Goal: Information Seeking & Learning: Understand process/instructions

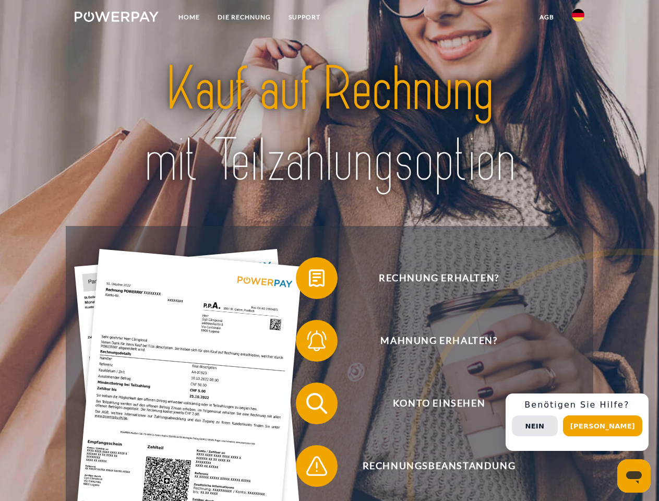
click at [116, 18] on img at bounding box center [117, 16] width 84 height 10
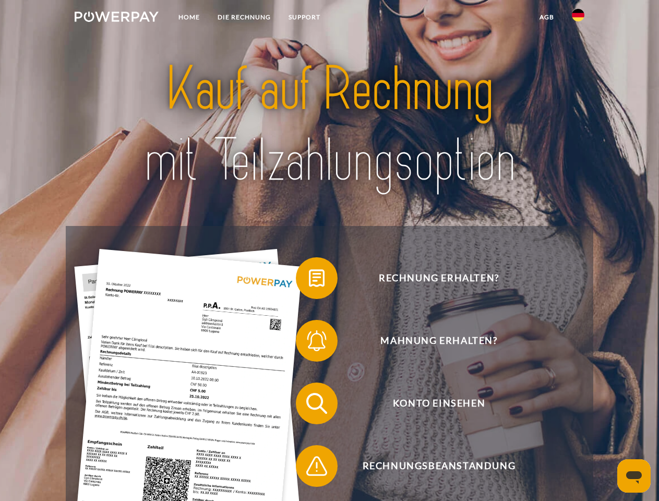
click at [578, 18] on img at bounding box center [578, 15] width 13 height 13
click at [546, 17] on link "agb" at bounding box center [547, 17] width 32 height 19
click at [309, 280] on span at bounding box center [301, 278] width 52 height 52
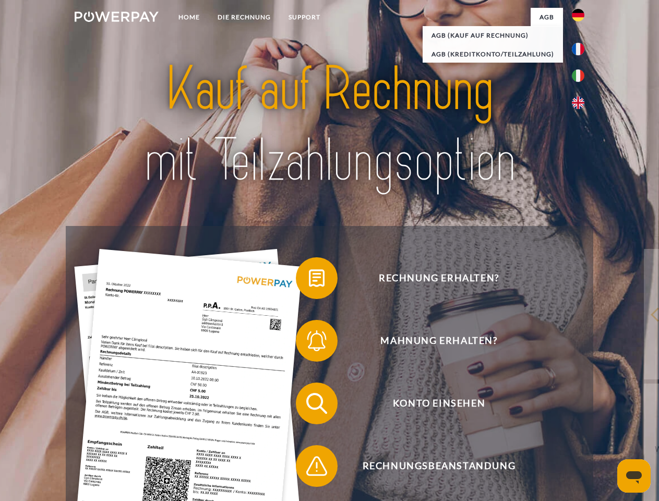
click at [309, 343] on span at bounding box center [301, 341] width 52 height 52
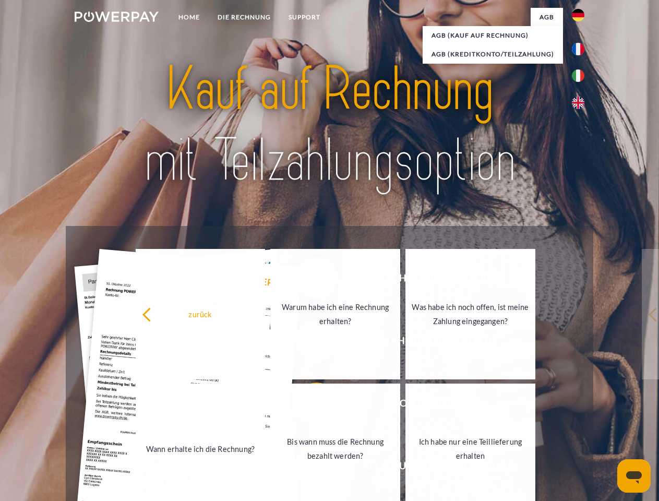
click at [309, 405] on link "Bis wann muss die Rechnung bezahlt werden?" at bounding box center [335, 448] width 130 height 130
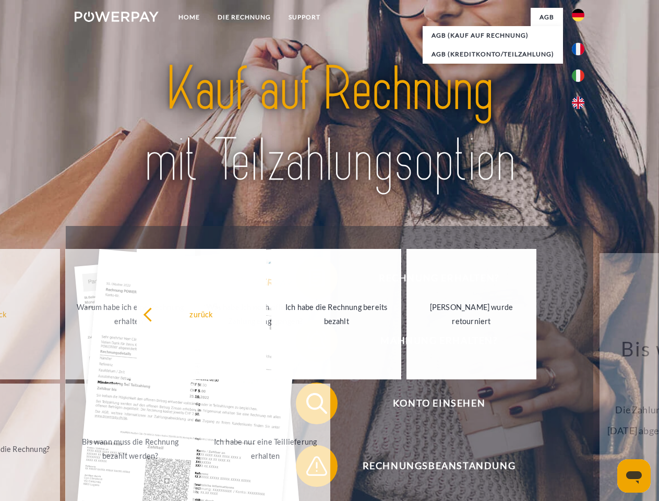
click at [309, 468] on span at bounding box center [301, 466] width 52 height 52
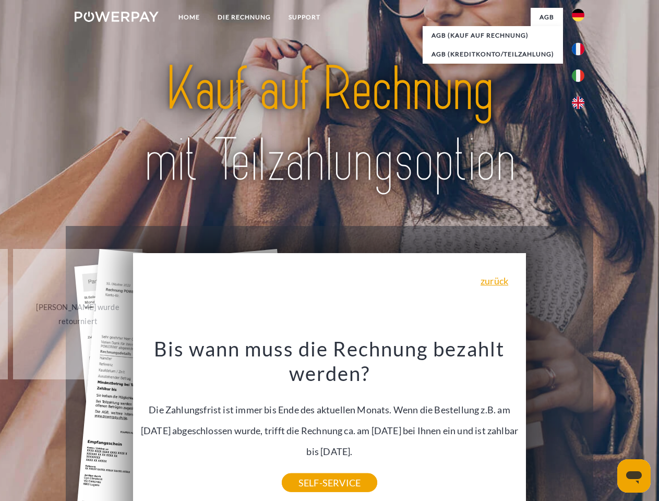
click at [581, 422] on div "Rechnung erhalten? Mahnung erhalten? Konto einsehen" at bounding box center [329, 434] width 527 height 417
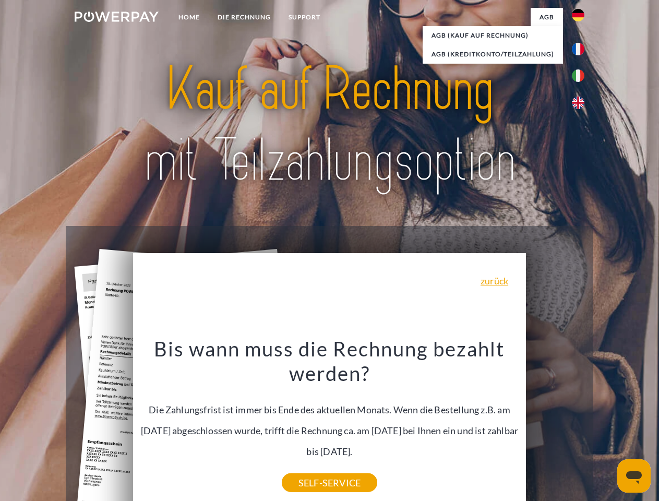
click at [555, 424] on span "Konto einsehen" at bounding box center [439, 403] width 256 height 42
click at [606, 426] on header "Home DIE RECHNUNG SUPPORT" at bounding box center [329, 360] width 659 height 720
